Goal: Task Accomplishment & Management: Use online tool/utility

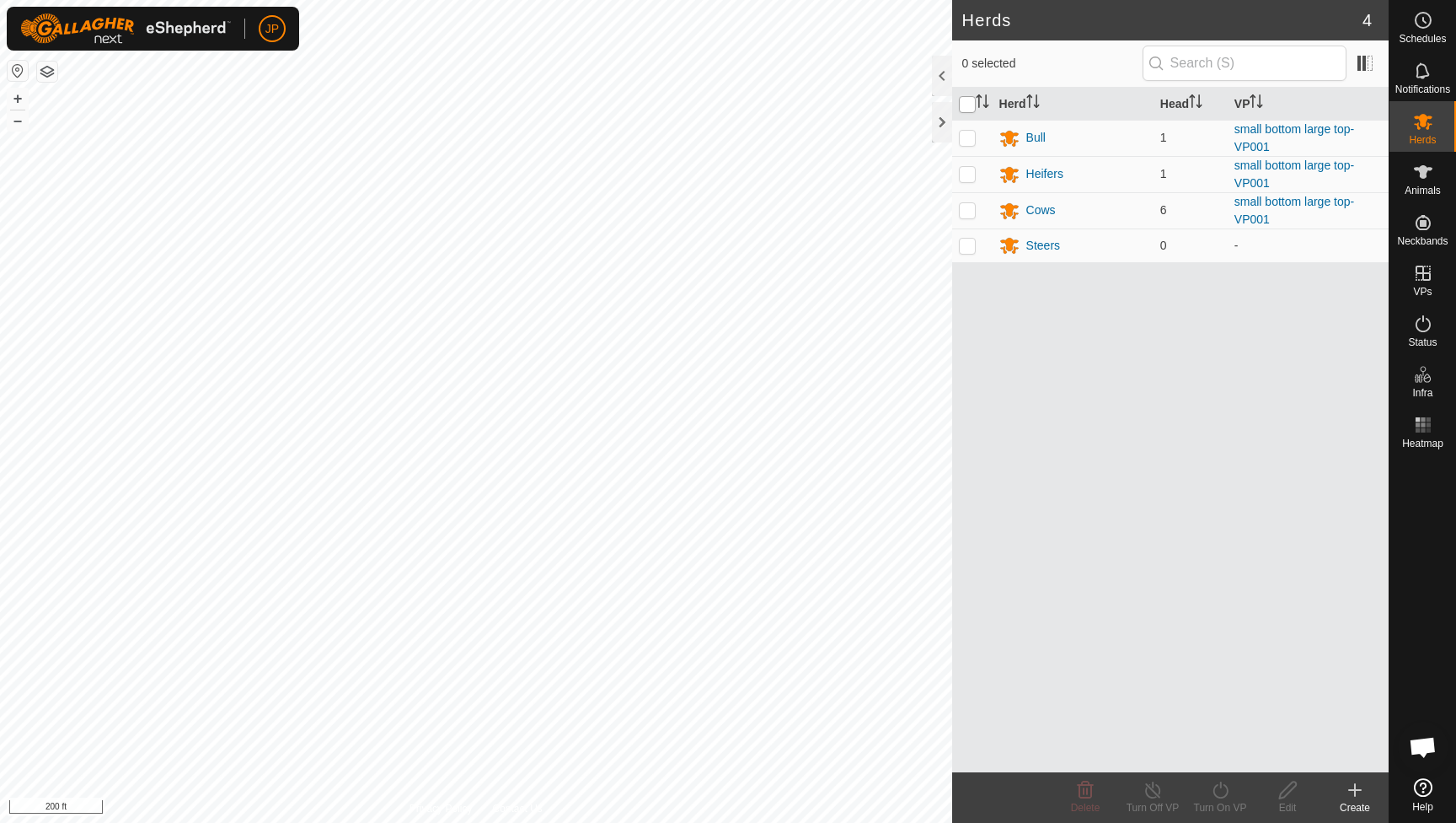
scroll to position [910, 0]
click at [968, 100] on input "checkbox" at bounding box center [968, 104] width 17 height 17
checkbox input "true"
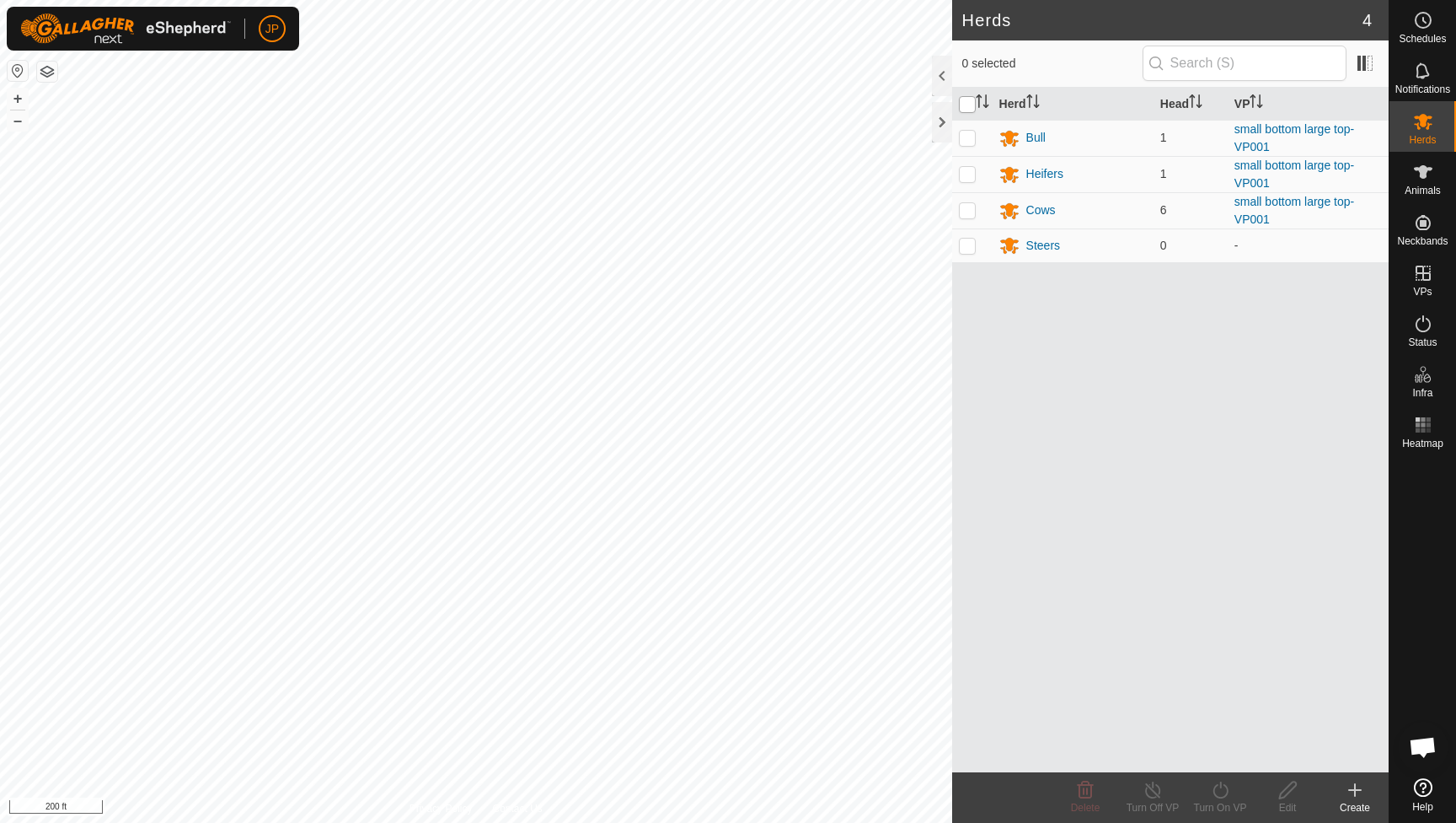
checkbox input "true"
click at [1229, 799] on icon at bounding box center [1220, 790] width 21 height 20
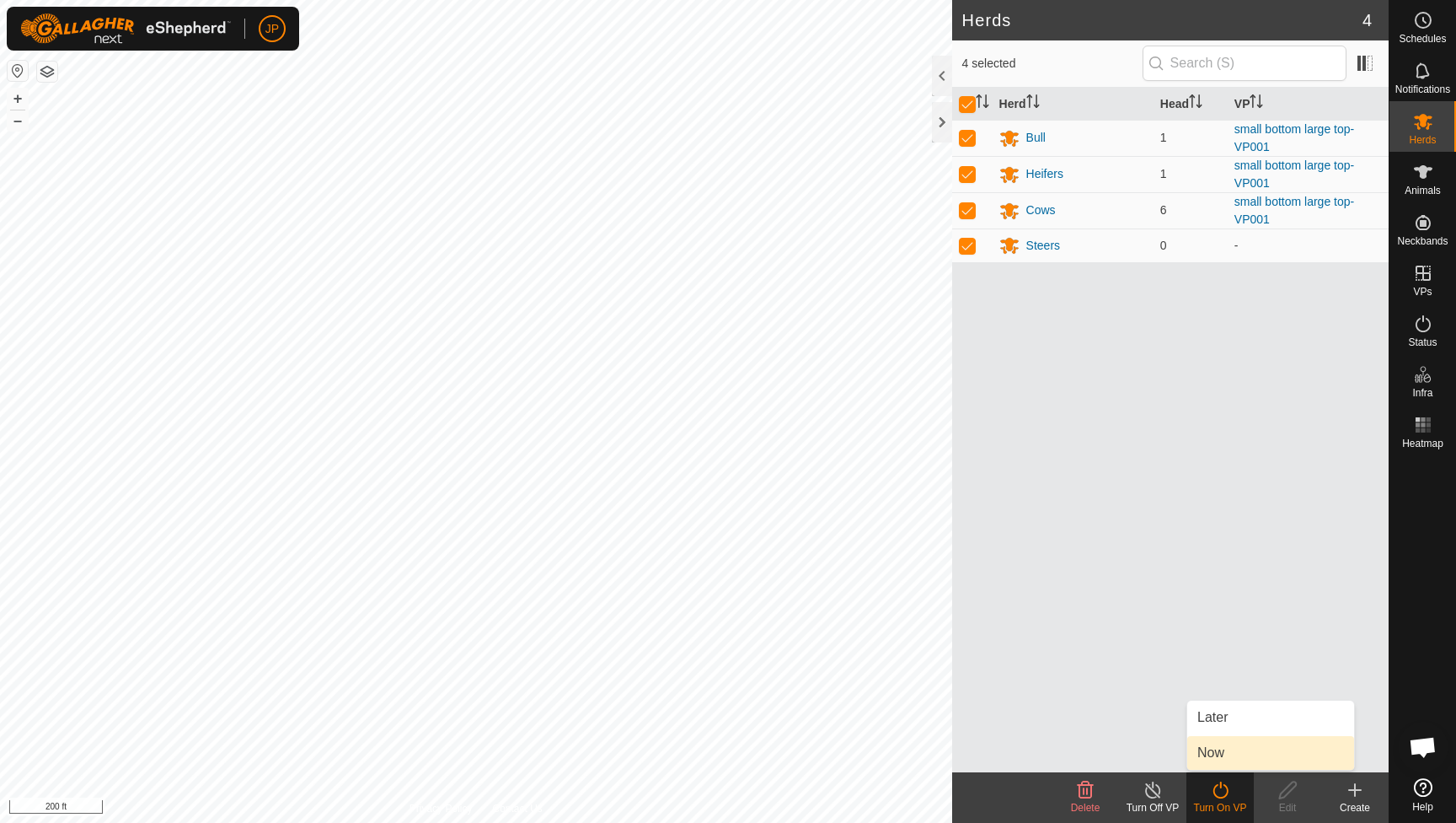
click at [1237, 762] on link "Now" at bounding box center [1271, 752] width 167 height 33
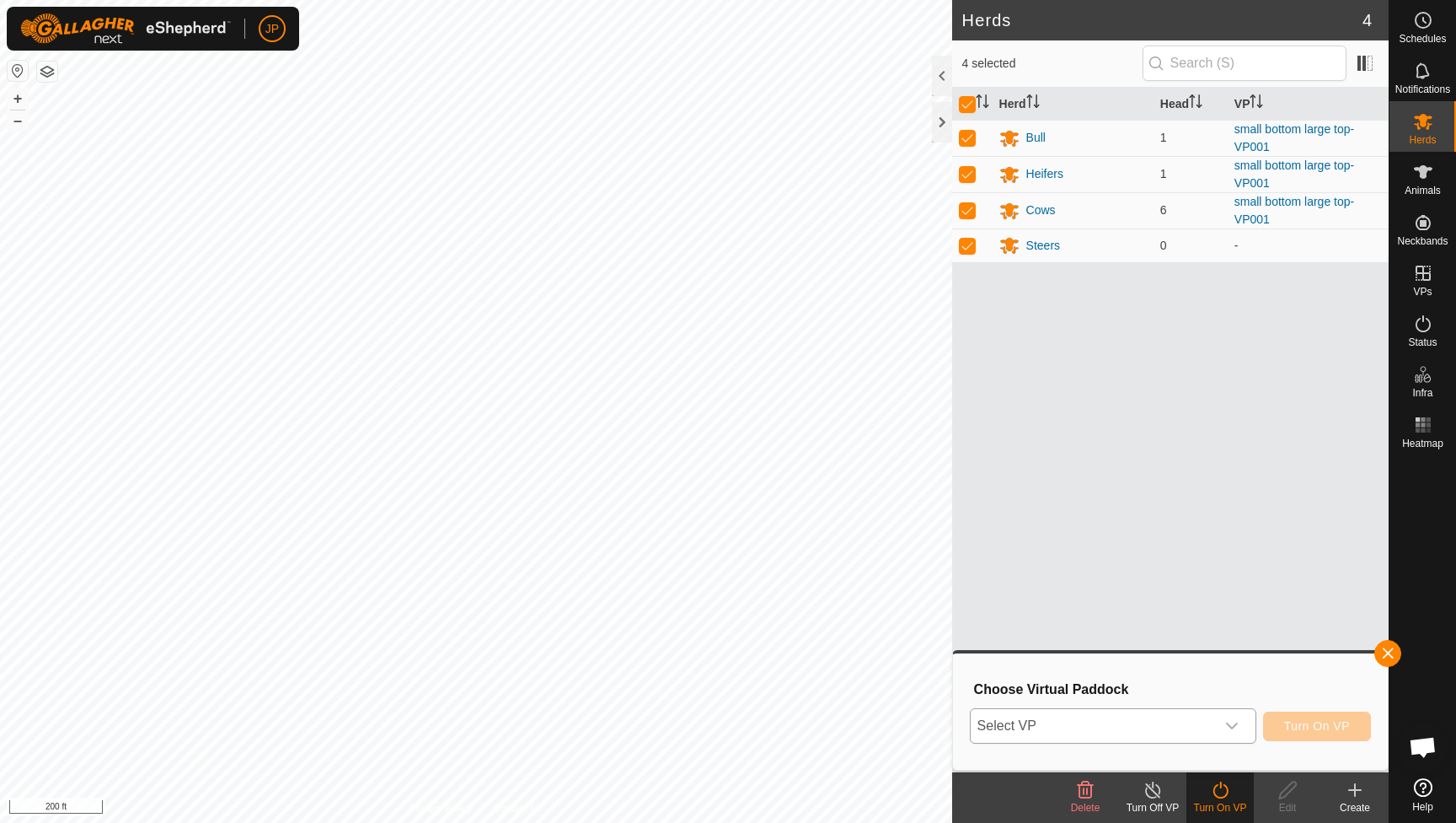
click at [1234, 727] on icon "dropdown trigger" at bounding box center [1232, 725] width 14 height 14
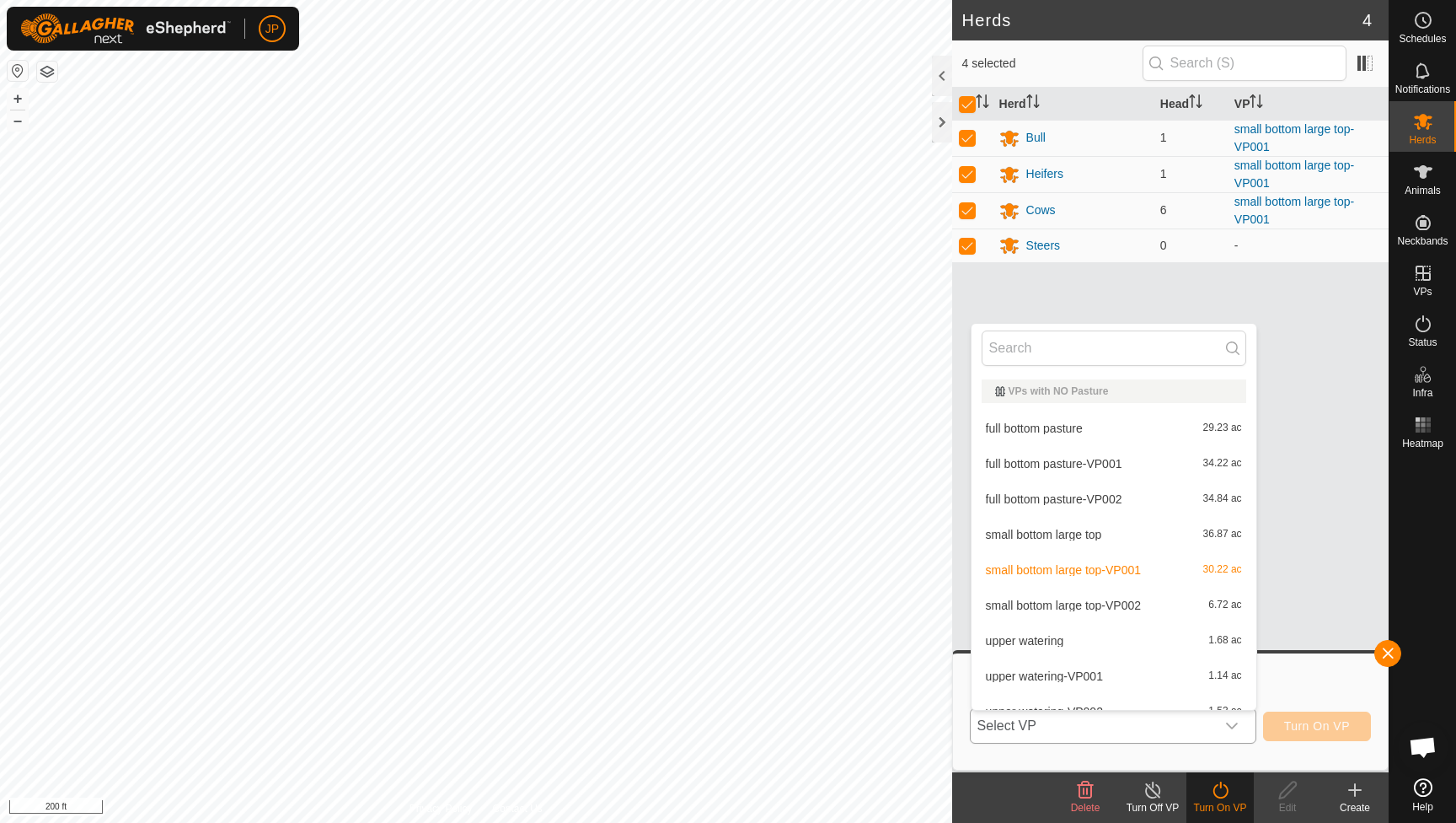
scroll to position [19, 0]
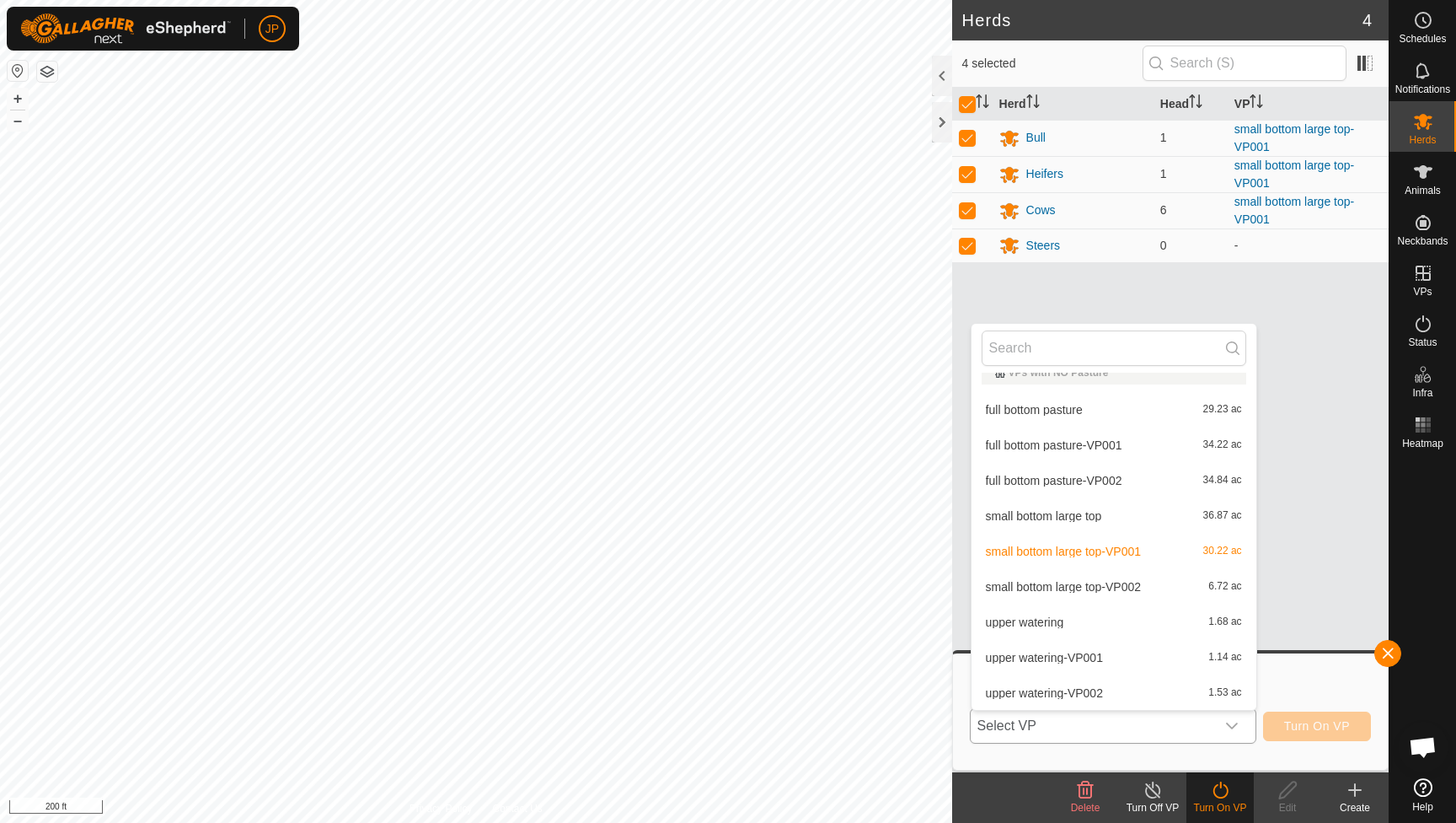
click at [1140, 586] on li "small bottom large top-VP002 6.72 ac" at bounding box center [1114, 586] width 285 height 33
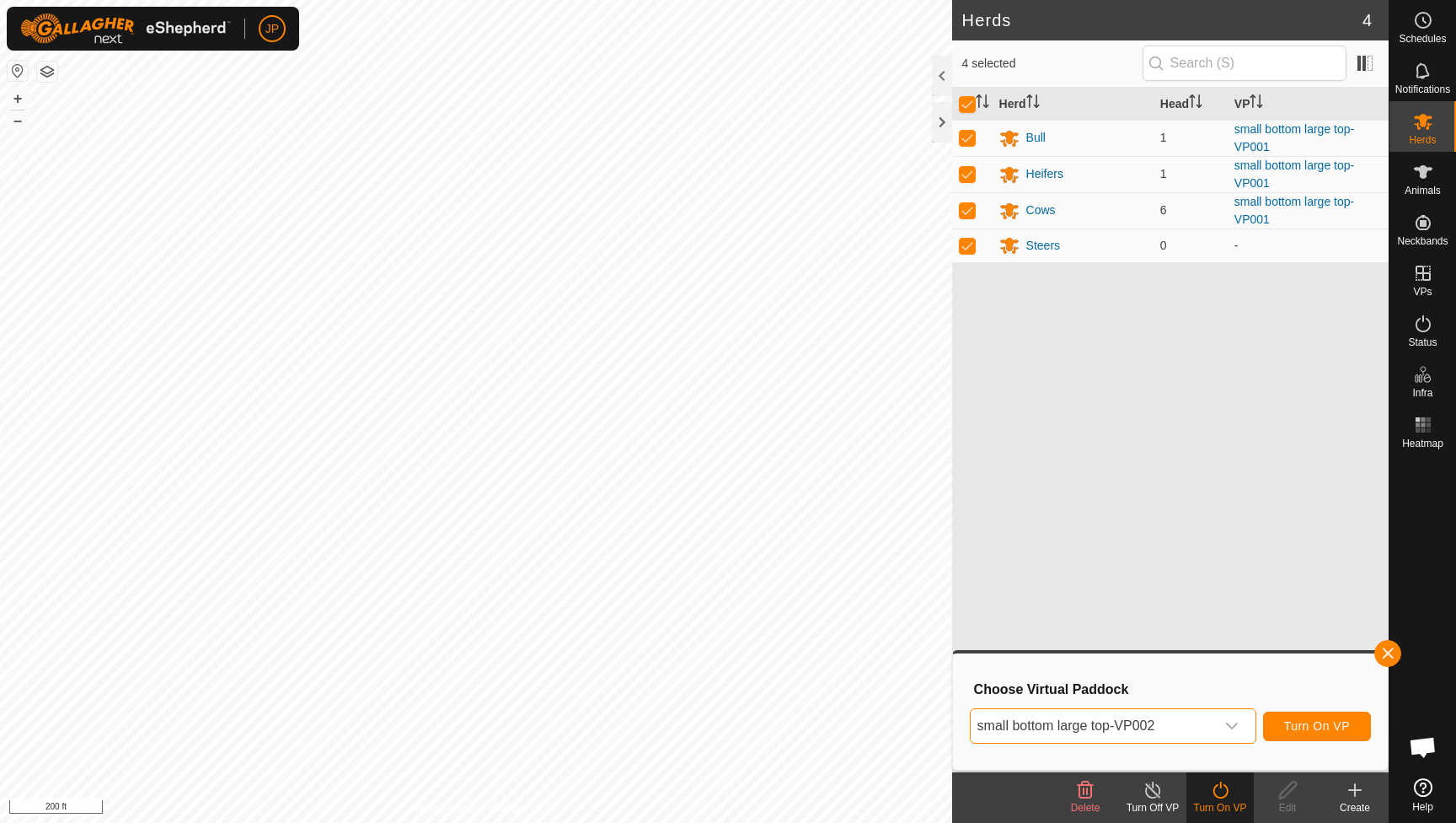
click at [1282, 717] on button "Turn On VP" at bounding box center [1317, 726] width 108 height 30
